Goal: Information Seeking & Learning: Learn about a topic

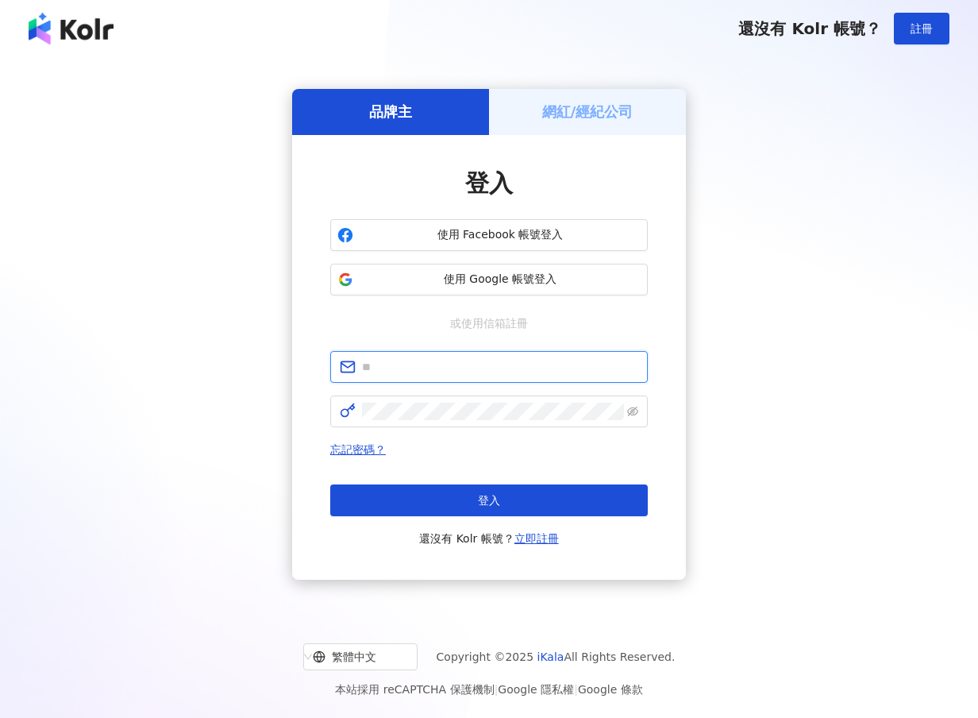
click at [476, 360] on input "text" at bounding box center [500, 366] width 276 height 17
type input "*"
click at [453, 367] on input "**********" at bounding box center [500, 366] width 276 height 17
type input "**********"
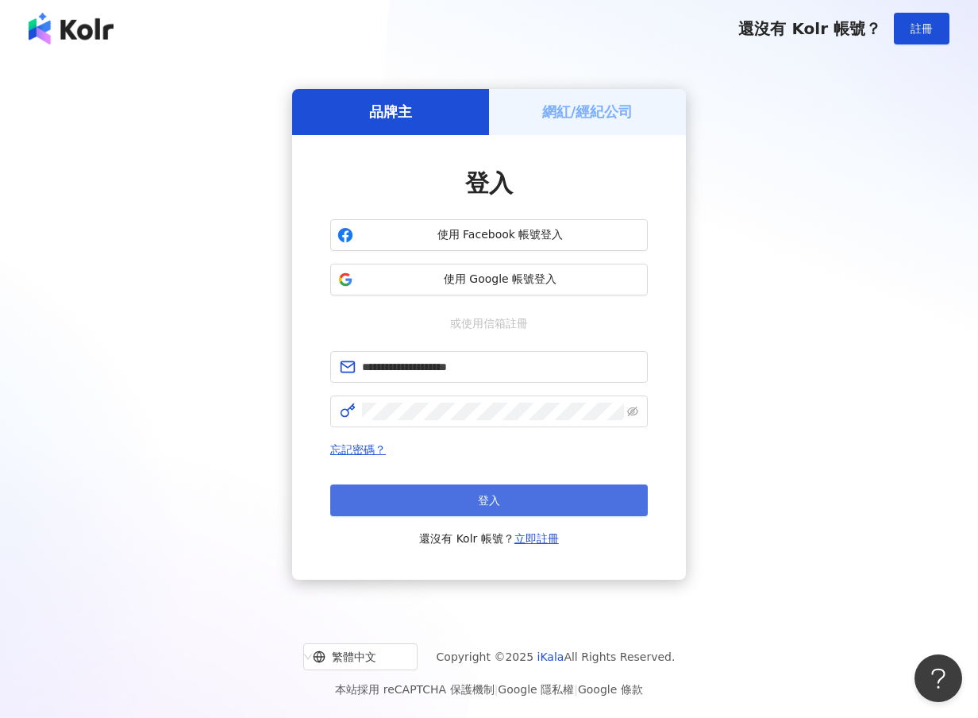
click at [599, 500] on button "登入" at bounding box center [489, 500] width 318 height 32
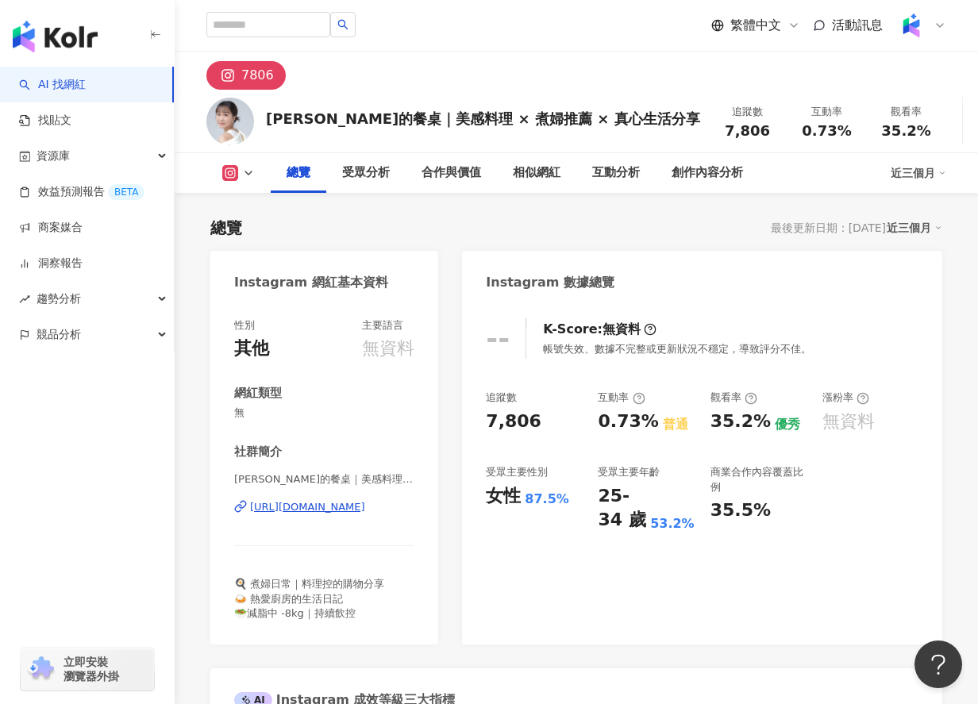
scroll to position [318, 0]
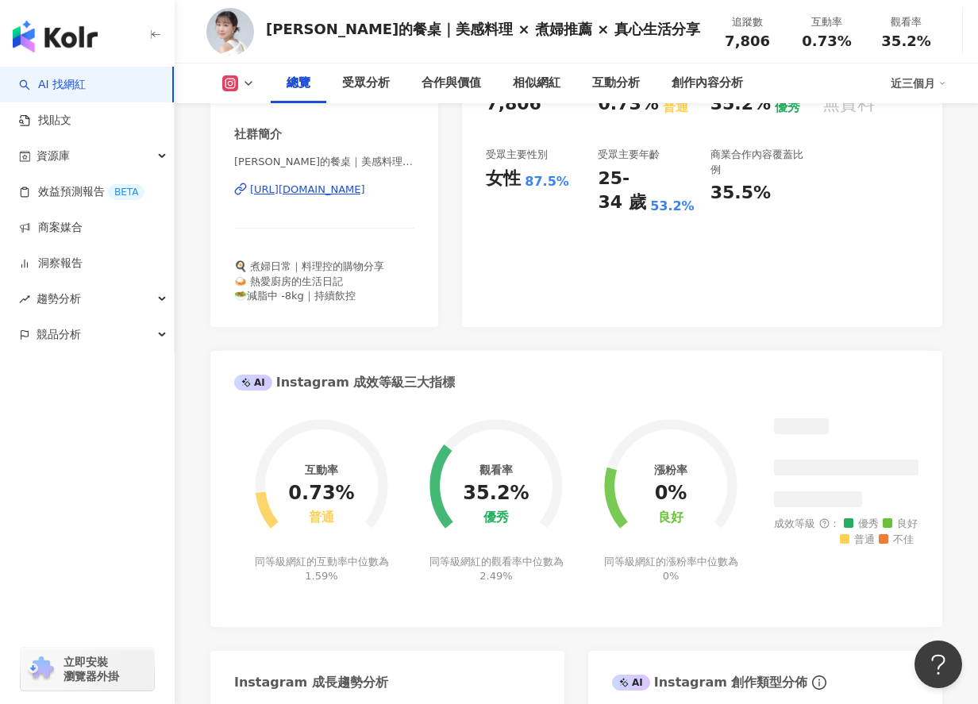
click at [575, 314] on div "-- K-Score : 無資料 帳號失效、數據不完整或更新狀況不穩定，導致評分不佳。 追蹤數 7,806 互動率 0.73% 普通 觀看率 35.2% 優秀…" at bounding box center [702, 156] width 480 height 342
click at [654, 651] on div "AI Instagram 創作類型分佈" at bounding box center [765, 677] width 354 height 52
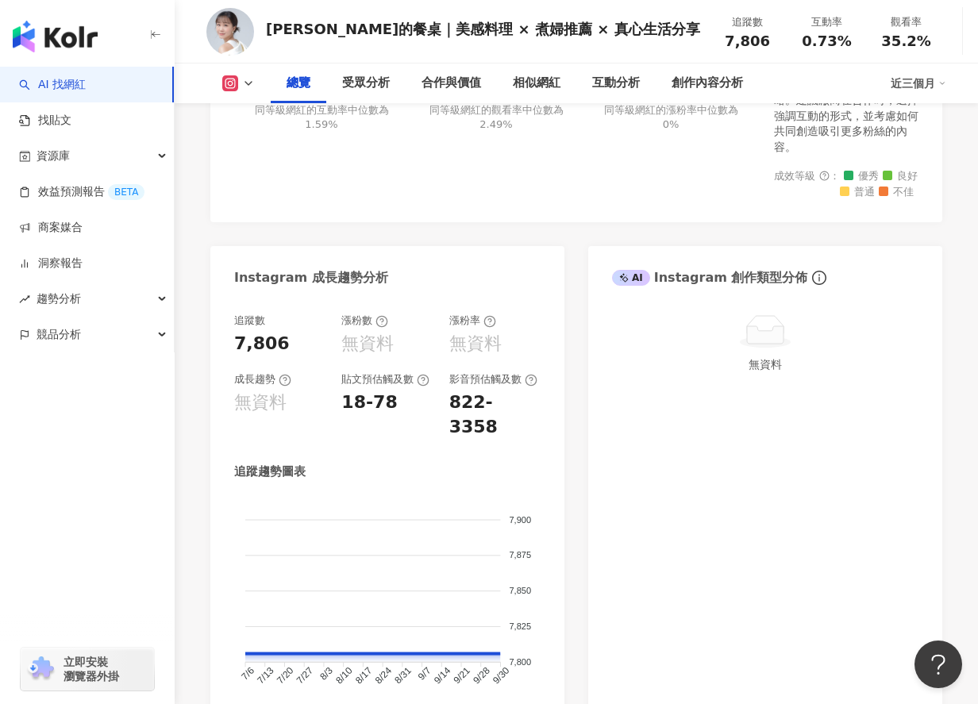
scroll to position [714, 0]
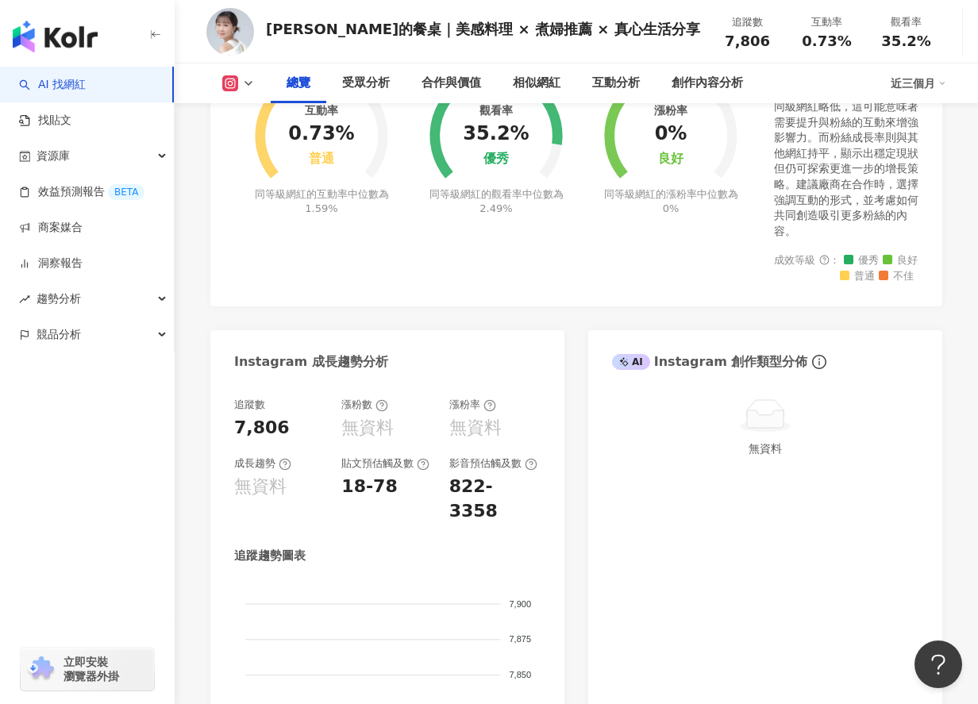
click at [253, 178] on foreignobject at bounding box center [321, 117] width 175 height 139
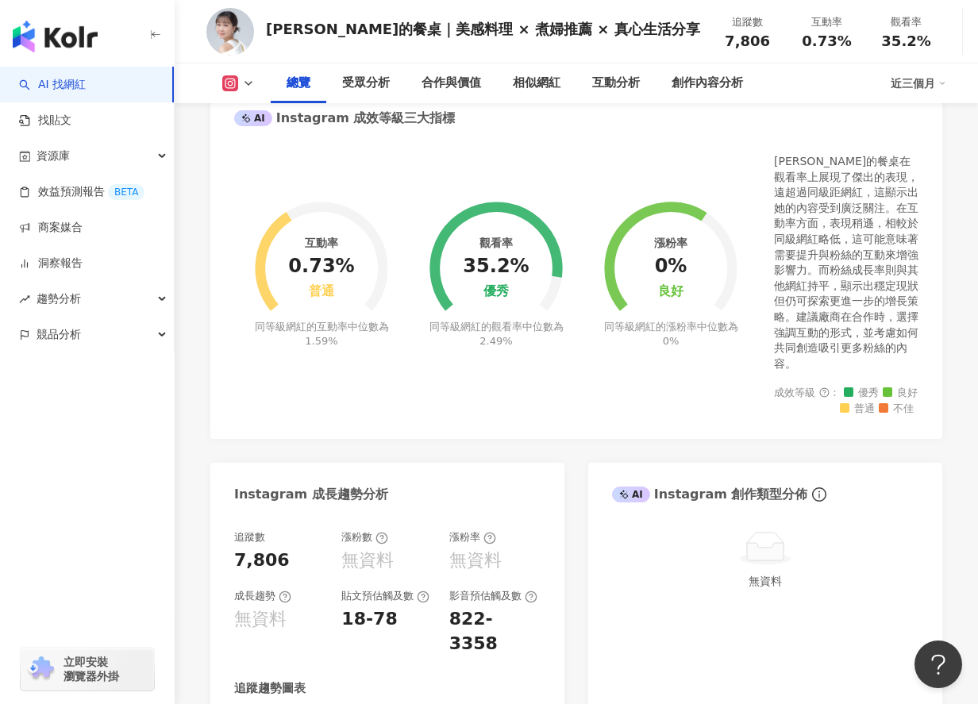
scroll to position [318, 0]
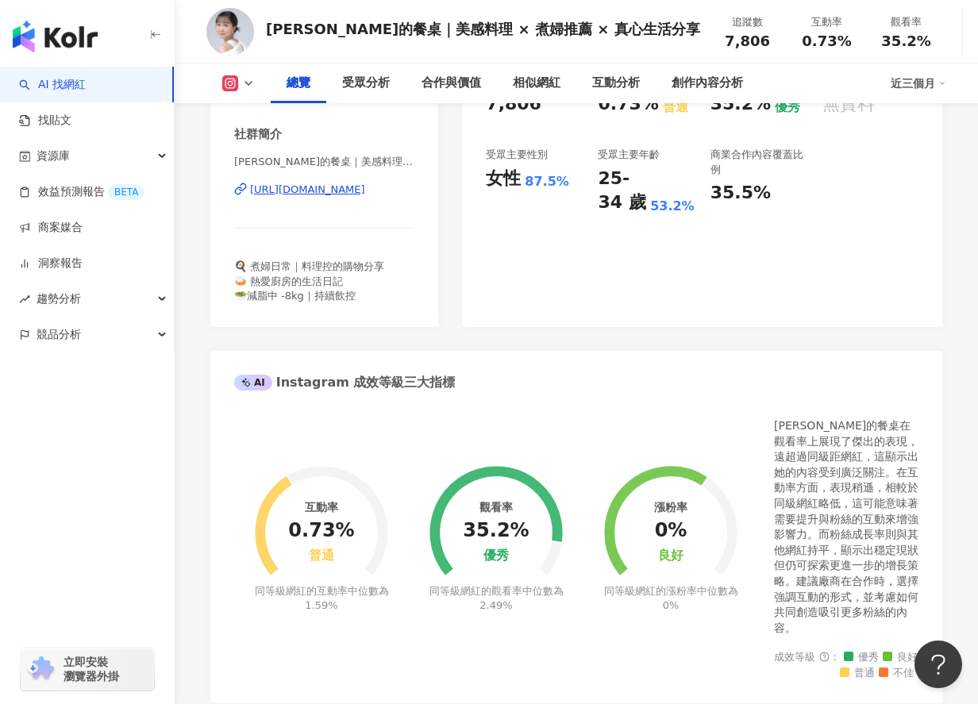
click at [225, 79] on icon at bounding box center [230, 83] width 16 height 16
click at [235, 291] on span "🍳 煮婦日常｜料理控的購物分享 🍛 熱愛廚房的生活日記 🥗減脂中 -8kg｜持續飲控" at bounding box center [309, 280] width 150 height 40
